Goal: Task Accomplishment & Management: Complete application form

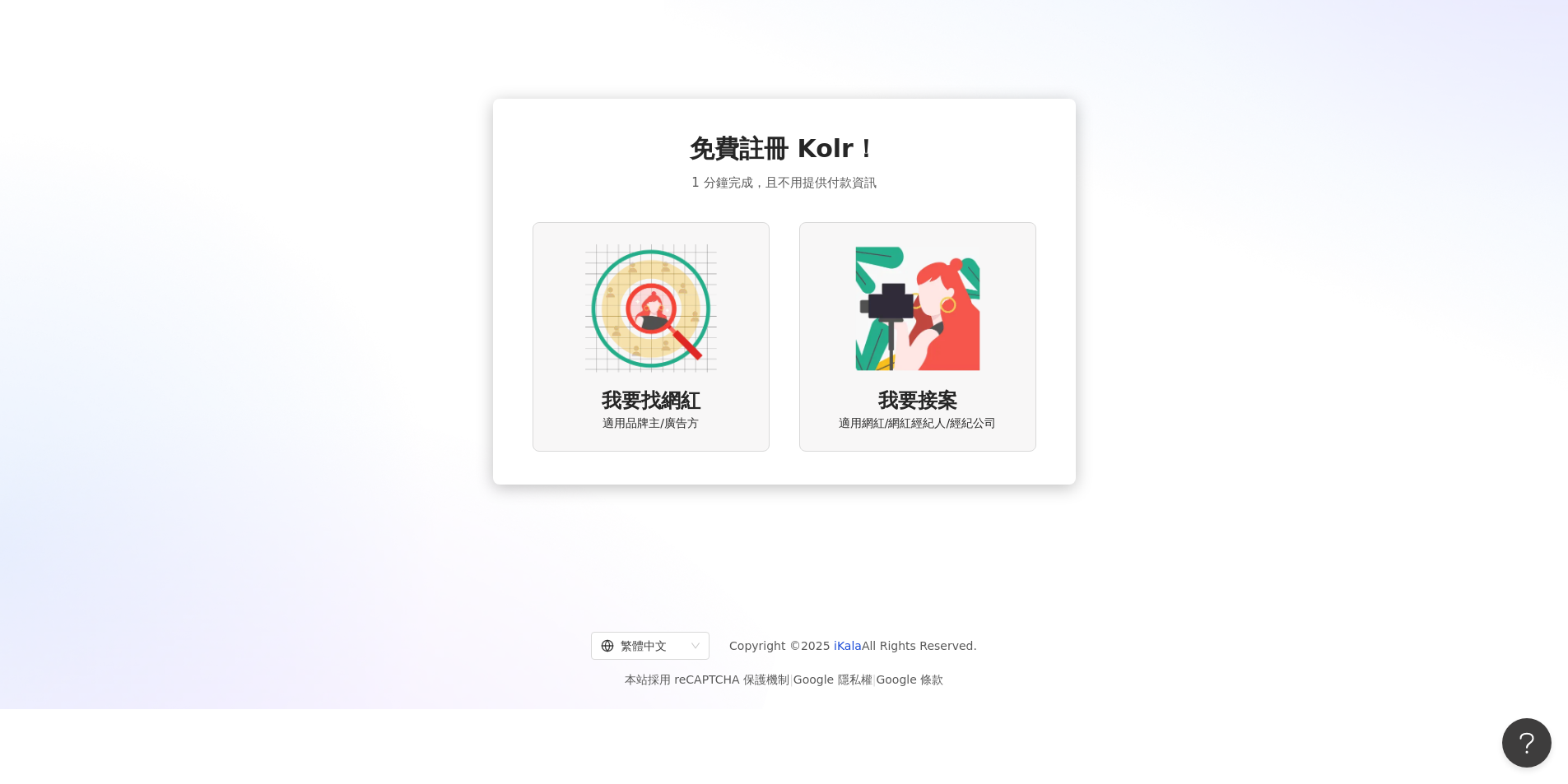
scroll to position [76, 0]
click at [665, 362] on img at bounding box center [651, 308] width 132 height 132
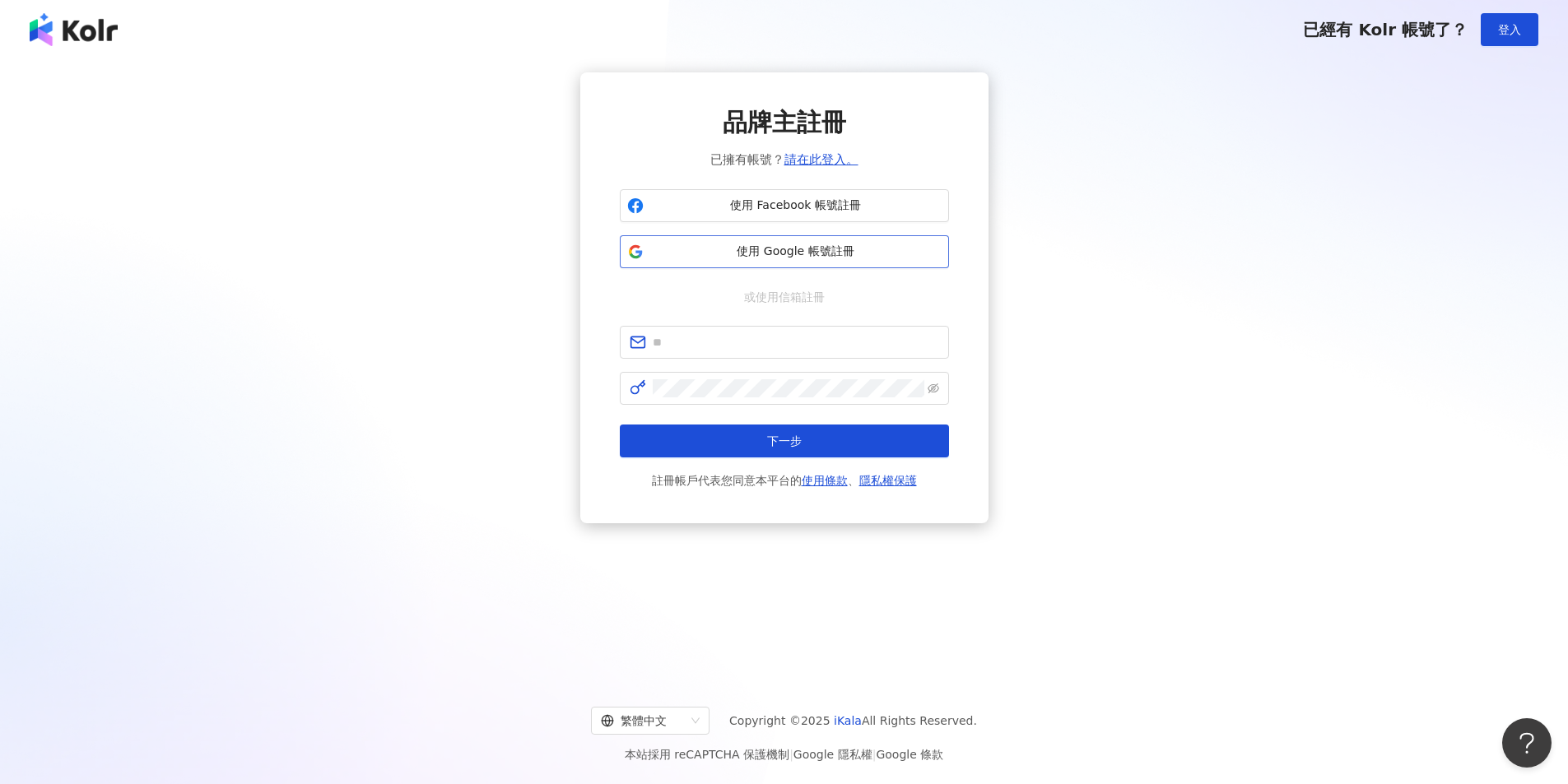
click at [850, 241] on button "使用 Google 帳號註冊" at bounding box center [784, 251] width 329 height 33
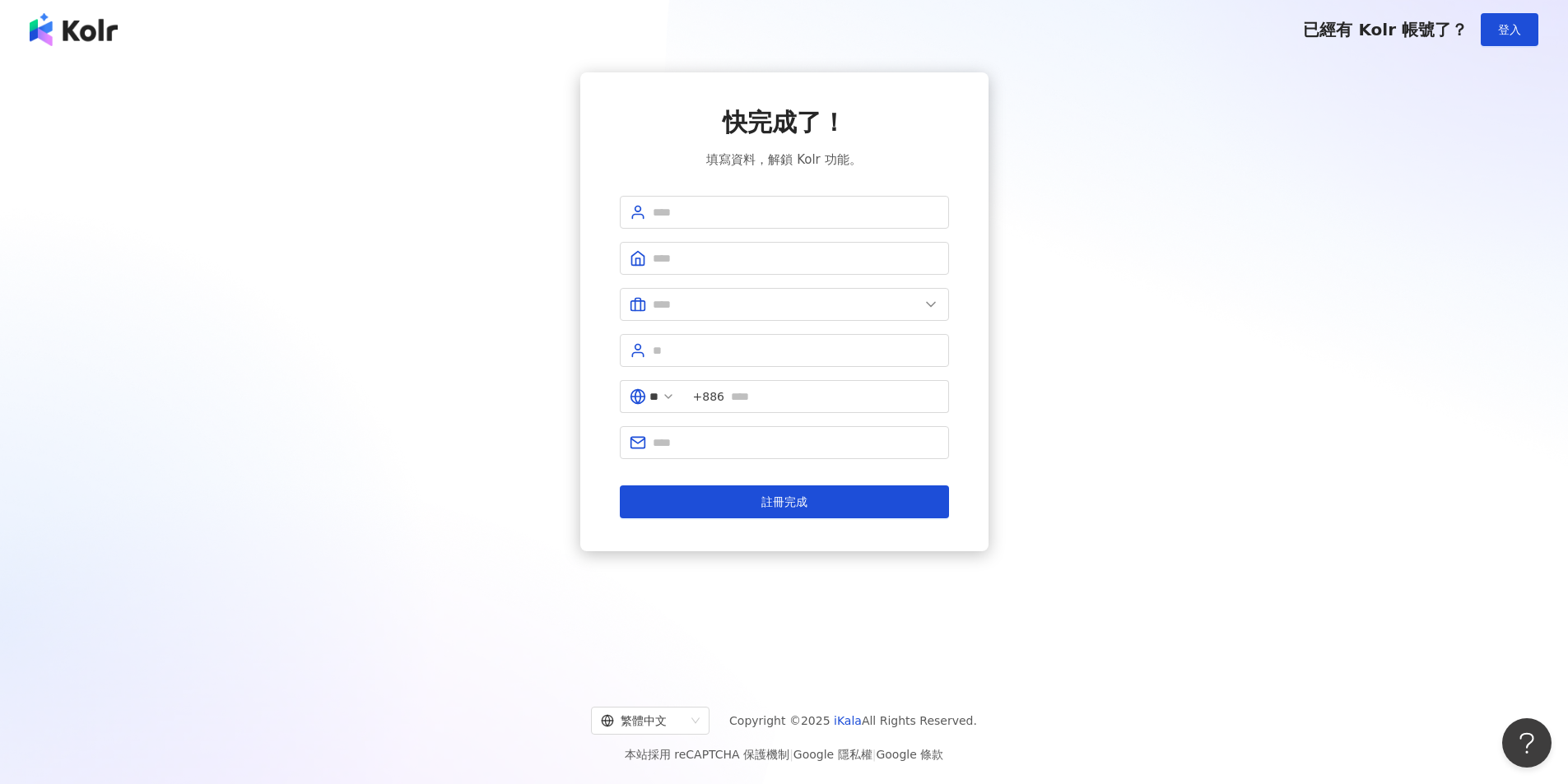
scroll to position [76, 0]
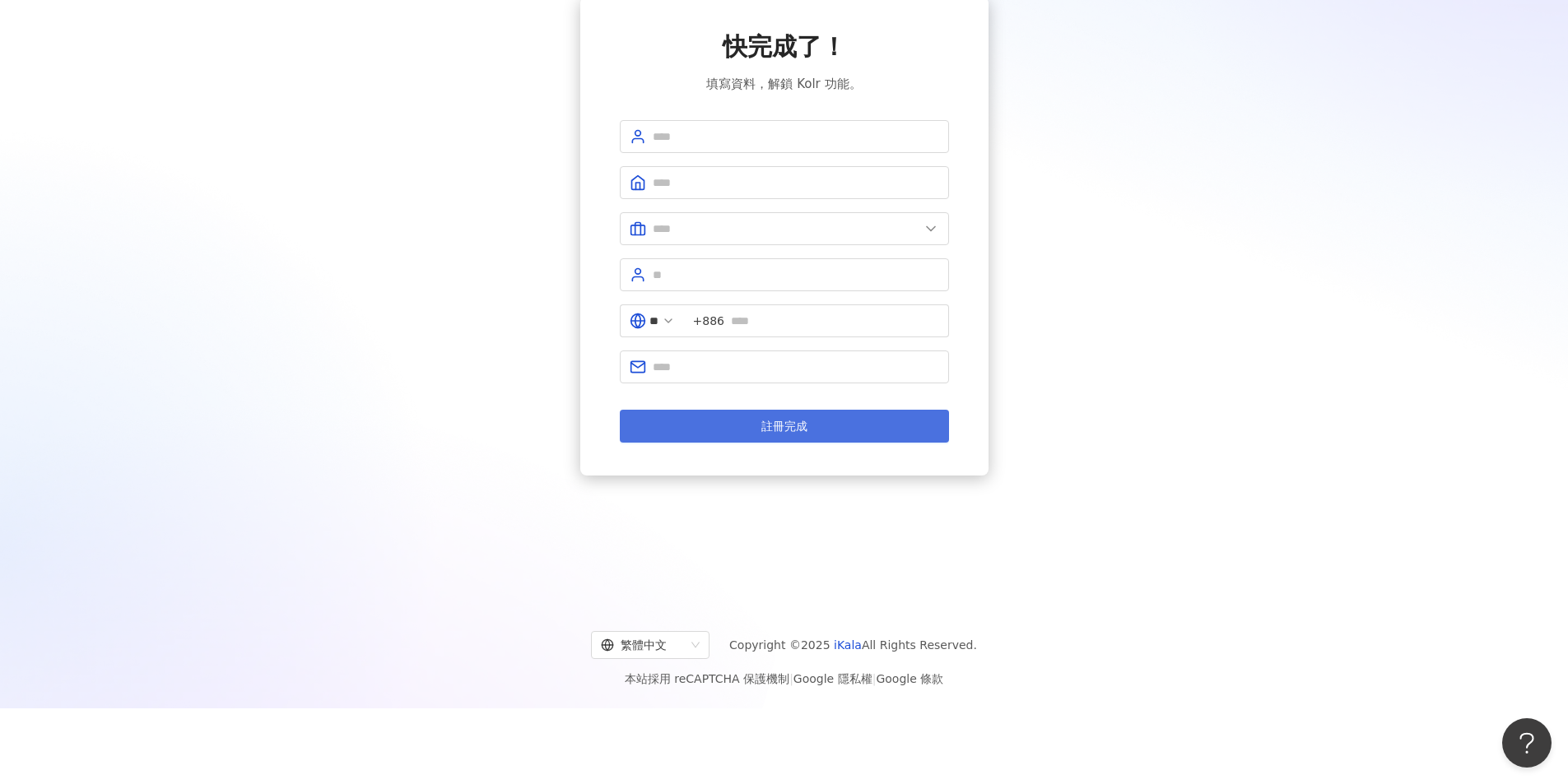
click at [738, 419] on button "註冊完成" at bounding box center [784, 426] width 329 height 33
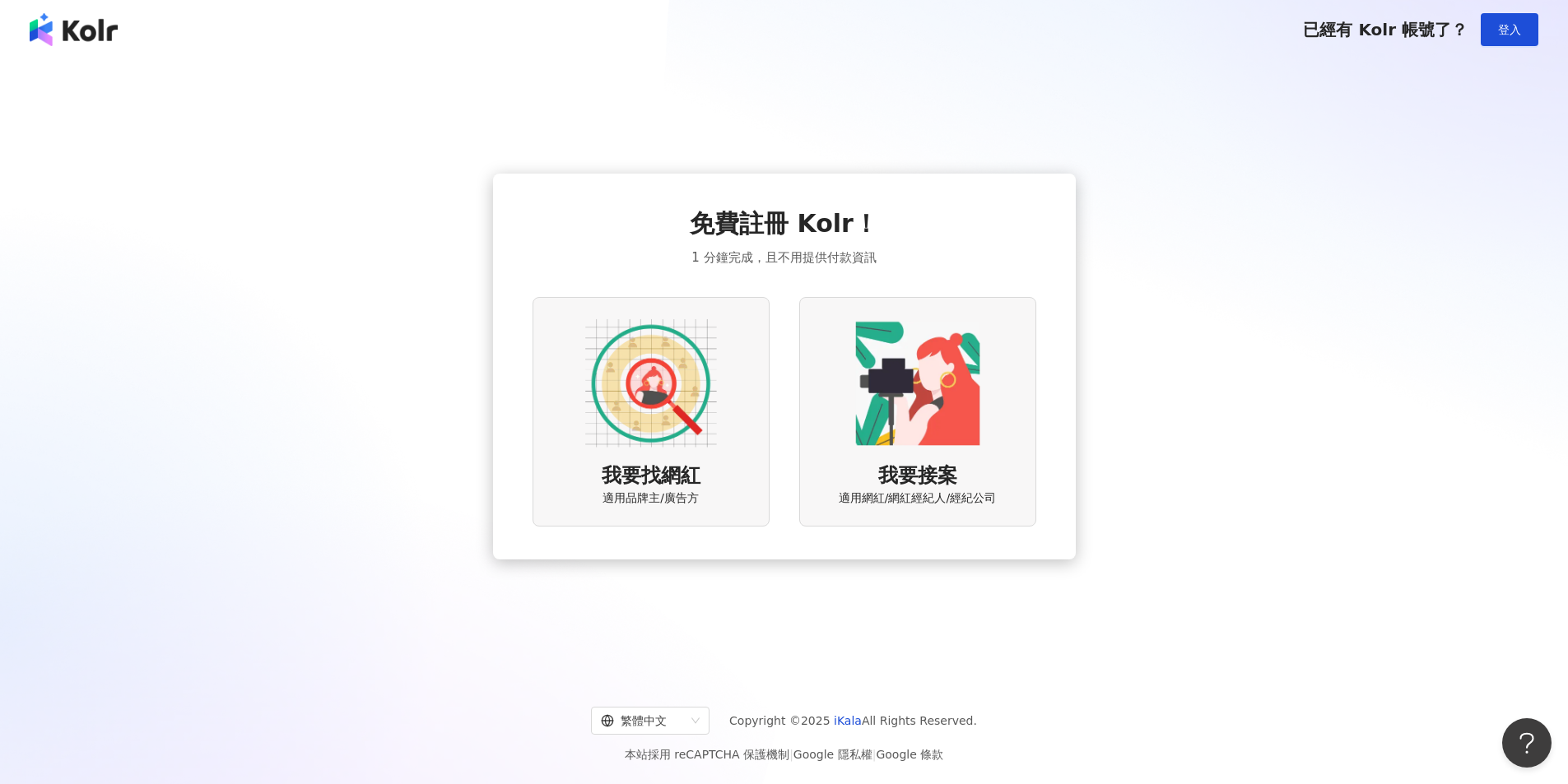
click at [972, 354] on img at bounding box center [918, 383] width 132 height 132
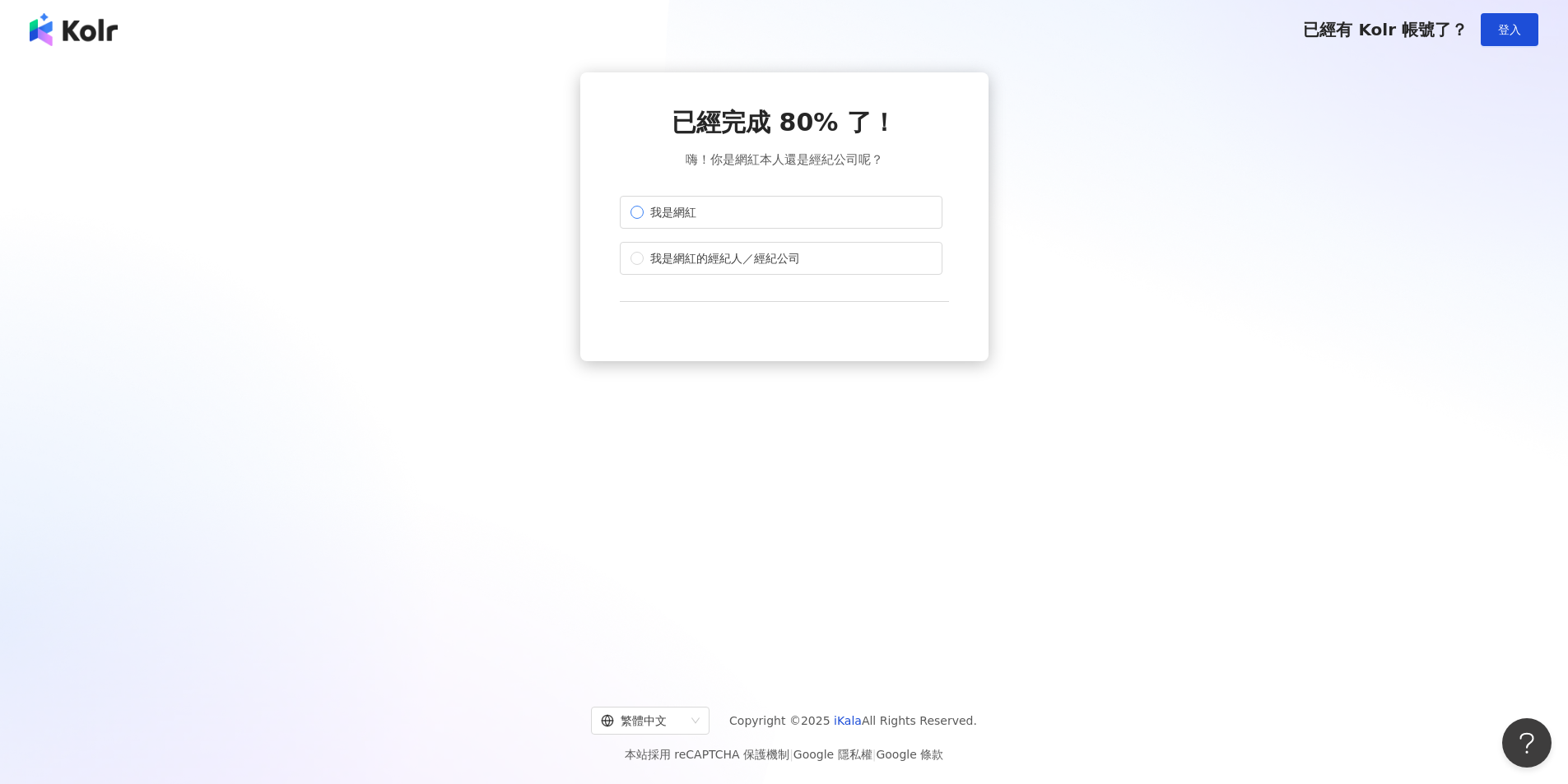
click at [653, 222] on label "我是網紅" at bounding box center [780, 213] width 323 height 33
